Goal: Transaction & Acquisition: Purchase product/service

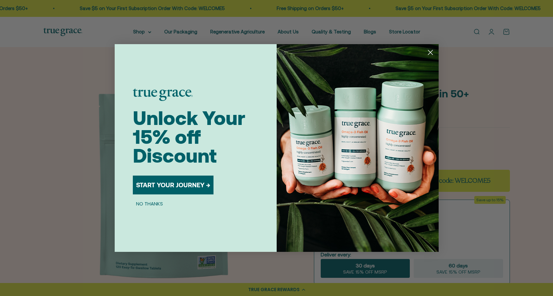
click at [200, 187] on button "START YOUR JOURNEY →" at bounding box center [173, 184] width 81 height 19
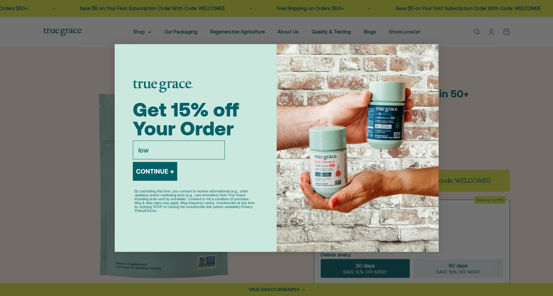
type input "[EMAIL_ADDRESS][DOMAIN_NAME]"
click at [161, 170] on button "CONTINUE →" at bounding box center [155, 171] width 44 height 19
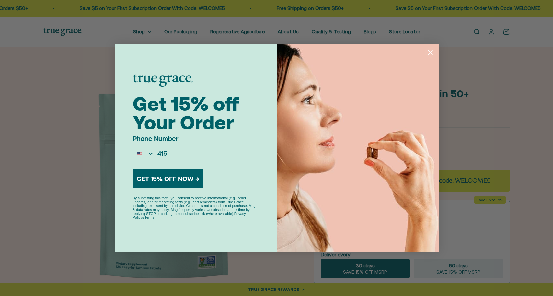
type input "[PHONE_NUMBER]"
click at [191, 181] on button "GET 15% OFF NOW →" at bounding box center [168, 178] width 69 height 19
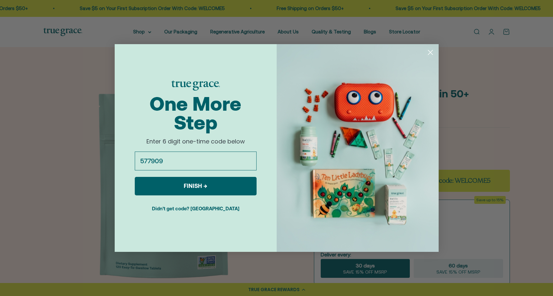
type input "577909"
click input "Submit" at bounding box center [0, 0] width 0 height 0
click at [232, 180] on button "FINISH →" at bounding box center [196, 186] width 122 height 18
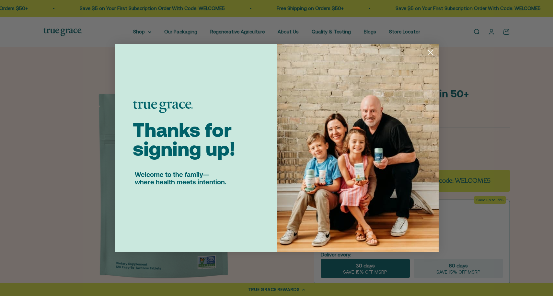
click at [432, 49] on circle "Close dialog" at bounding box center [430, 52] width 11 height 11
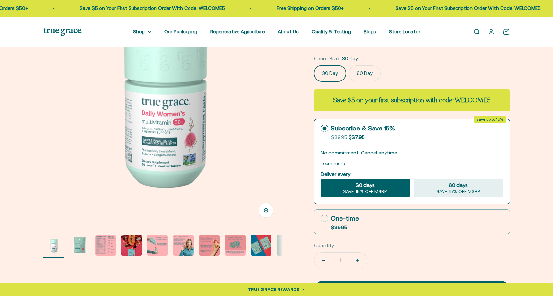
scroll to position [65, 0]
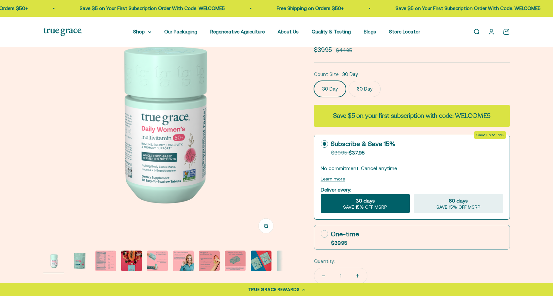
click at [370, 90] on label "60 Day" at bounding box center [365, 89] width 32 height 16
click at [314, 81] on input "60 Day" at bounding box center [314, 80] width 0 height 0
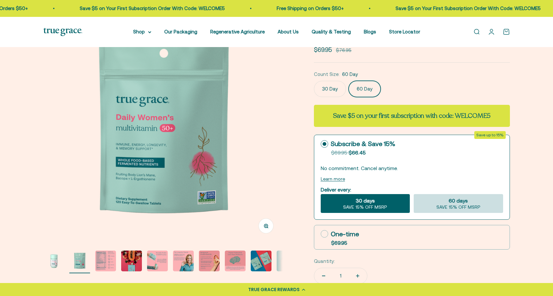
click at [463, 204] on span "60 days" at bounding box center [458, 200] width 19 height 8
click at [414, 194] on input "60 days SAVE 15% OFF MSRP" at bounding box center [414, 194] width 0 height 0
radio input "true"
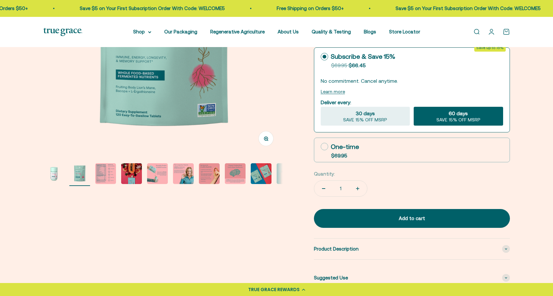
scroll to position [162, 0]
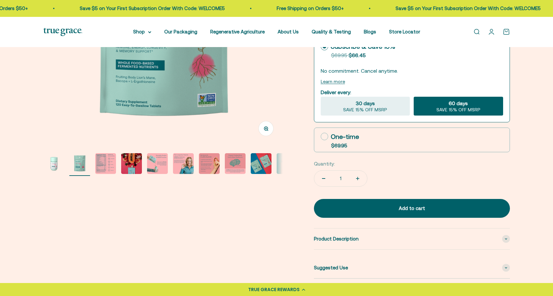
click at [325, 134] on icon at bounding box center [324, 136] width 7 height 7
click at [321, 136] on input "One-time $69.95" at bounding box center [321, 136] width 0 height 0
radio input "true"
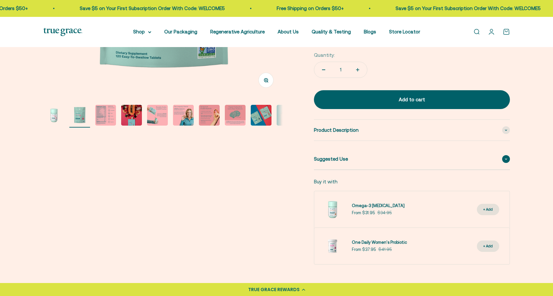
scroll to position [227, 0]
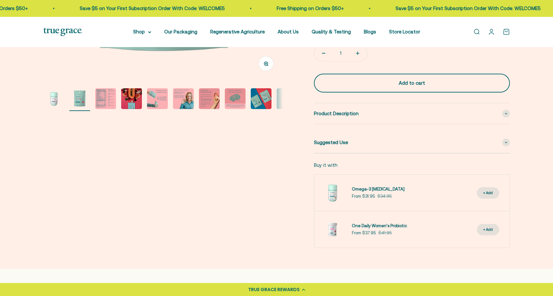
click at [380, 89] on button "Add to cart" at bounding box center [412, 83] width 196 height 19
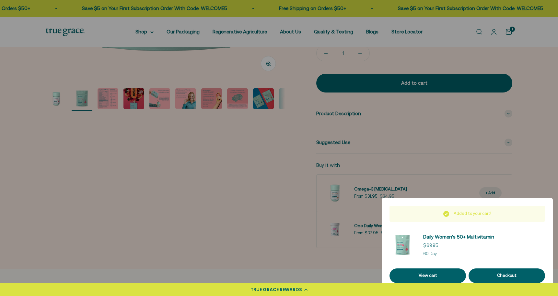
click at [508, 31] on div at bounding box center [279, 148] width 558 height 296
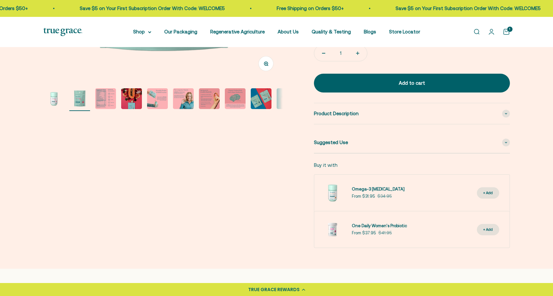
click at [510, 31] on cart-count "1" at bounding box center [510, 29] width 5 height 5
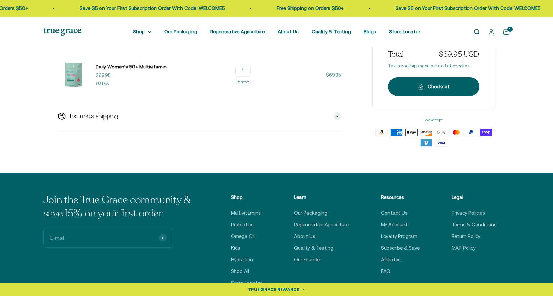
scroll to position [97, 0]
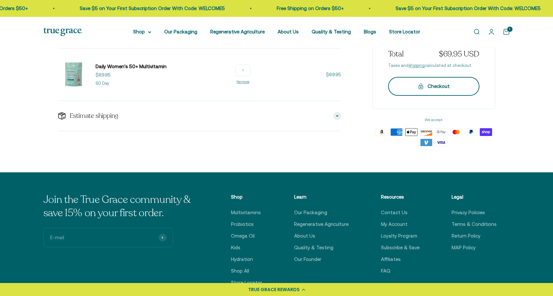
click at [440, 85] on div "Checkout" at bounding box center [433, 86] width 65 height 8
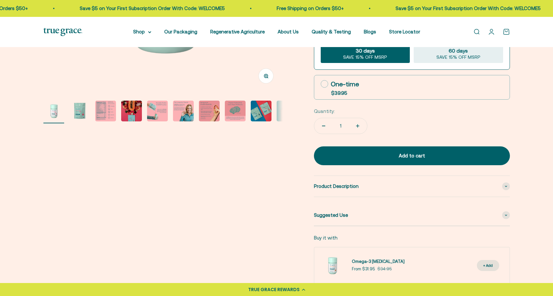
scroll to position [292, 0]
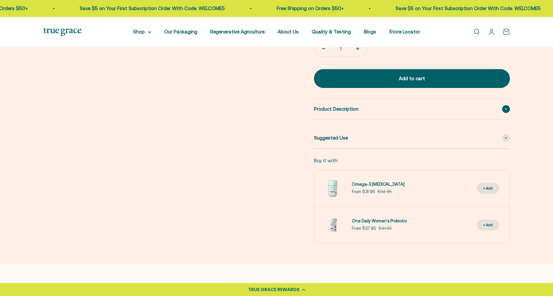
click at [347, 110] on span "Product Description" at bounding box center [336, 109] width 45 height 8
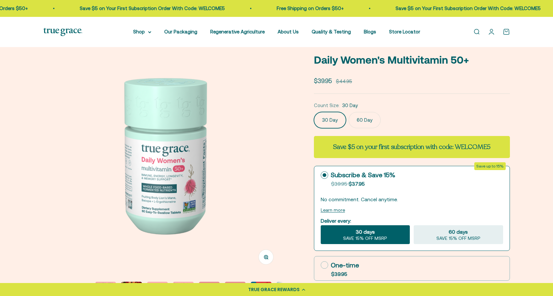
scroll to position [0, 0]
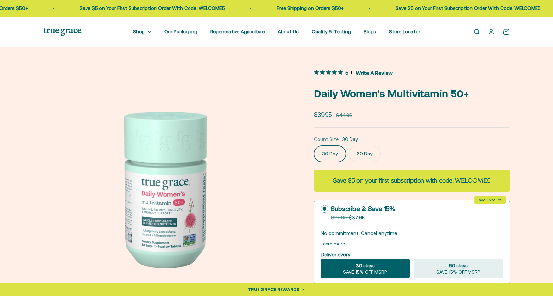
click at [344, 73] on span "5 out 5 stars rating in total 8 reviews. Jump to reviews." at bounding box center [329, 72] width 31 height 9
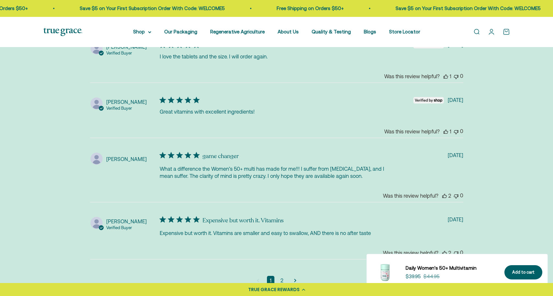
scroll to position [1681, 0]
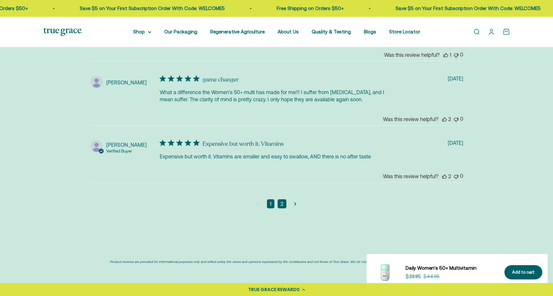
click at [282, 204] on link "2" at bounding box center [282, 203] width 9 height 9
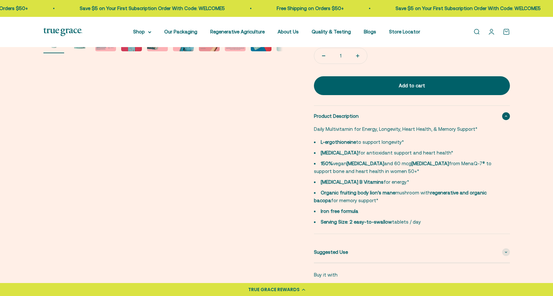
scroll to position [319, 0]
